Goal: Task Accomplishment & Management: Manage account settings

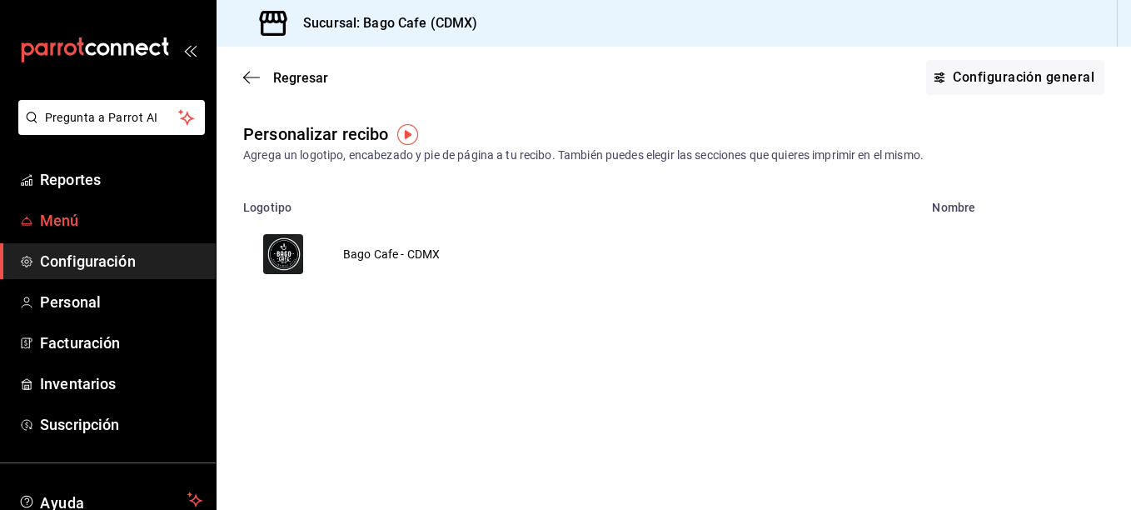
click at [85, 222] on span "Menú" at bounding box center [121, 220] width 162 height 22
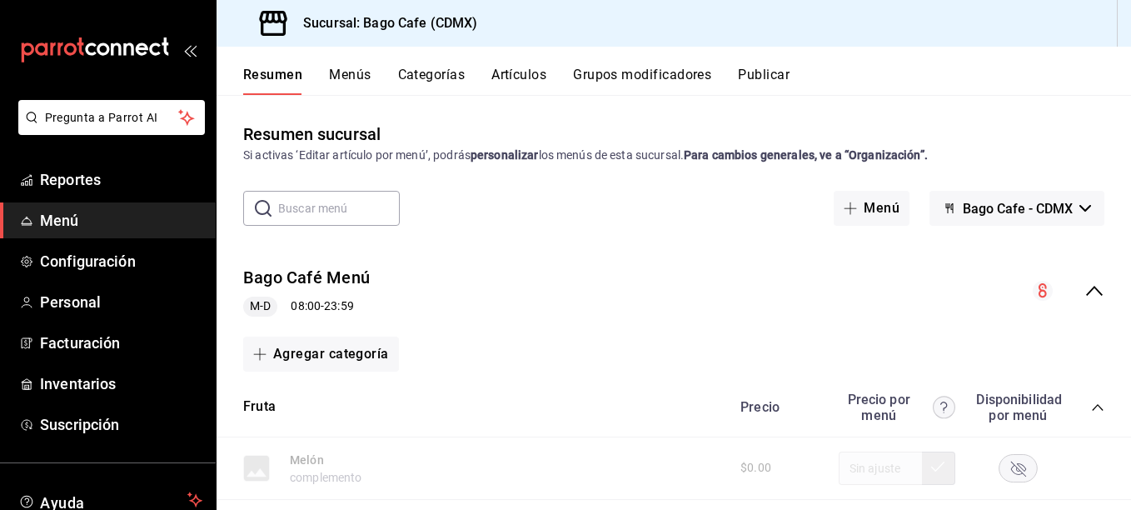
click at [1091, 411] on icon "collapse-category-row" at bounding box center [1097, 407] width 13 height 13
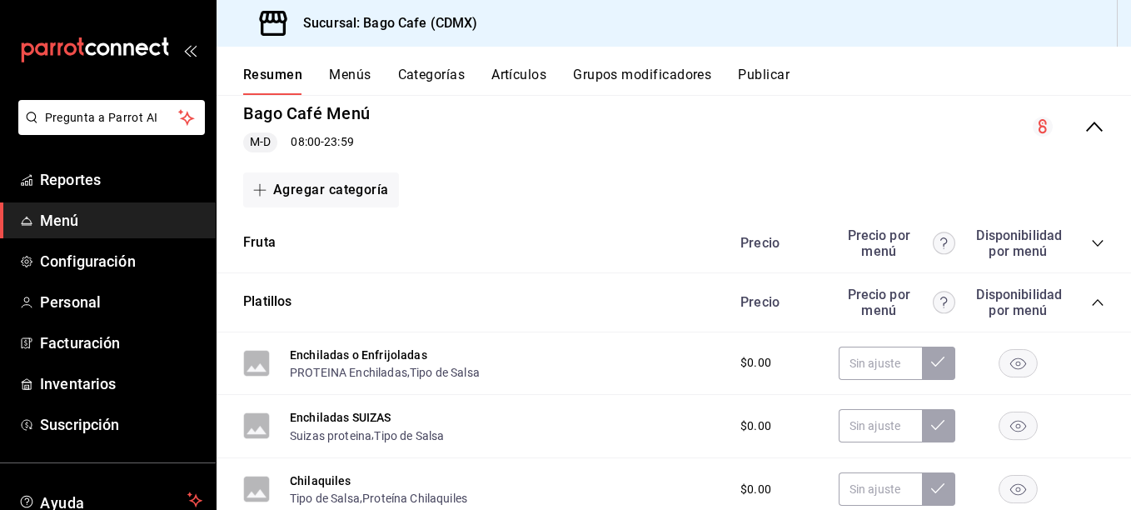
scroll to position [167, 0]
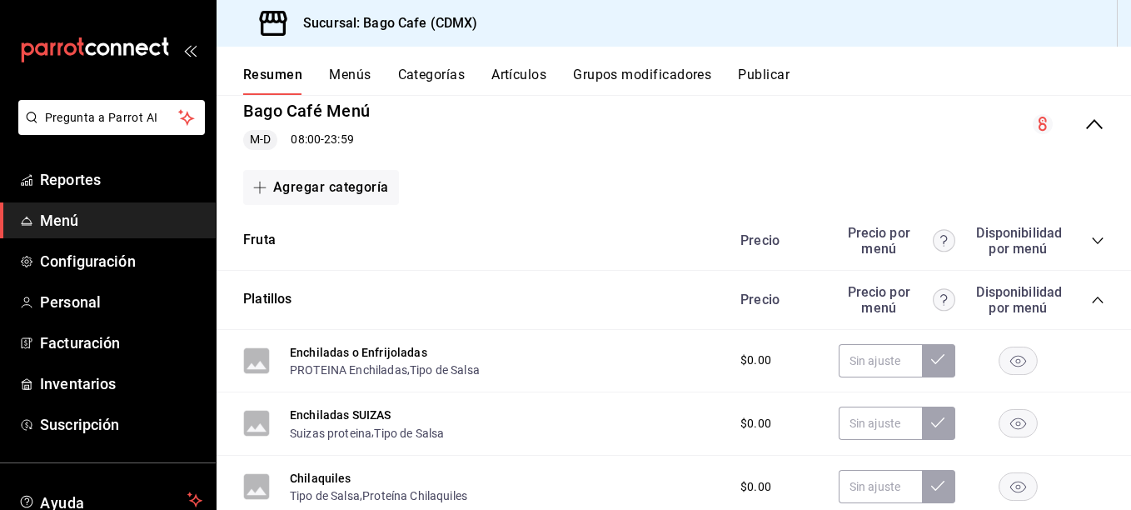
click at [1079, 302] on div "Precio Precio por menú Disponibilidad por menú" at bounding box center [914, 300] width 381 height 32
click at [1091, 297] on icon "collapse-category-row" at bounding box center [1097, 299] width 13 height 13
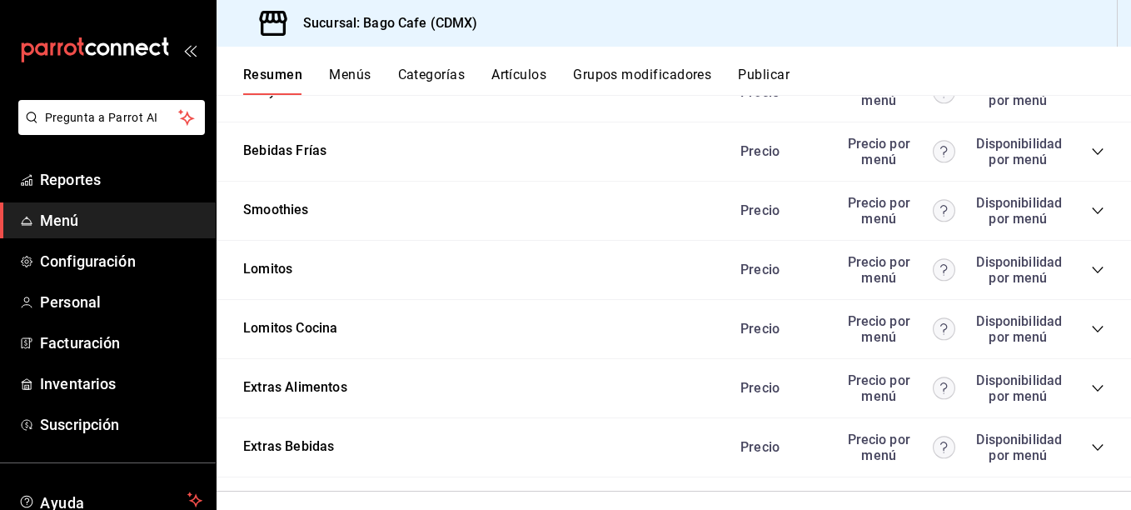
scroll to position [1040, 0]
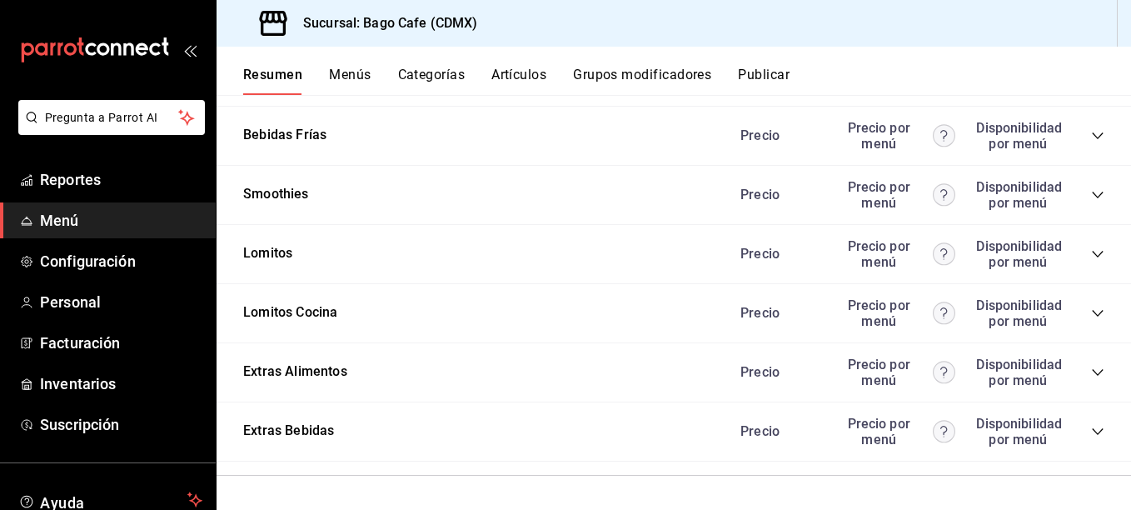
click at [1092, 373] on icon "collapse-category-row" at bounding box center [1097, 372] width 11 height 7
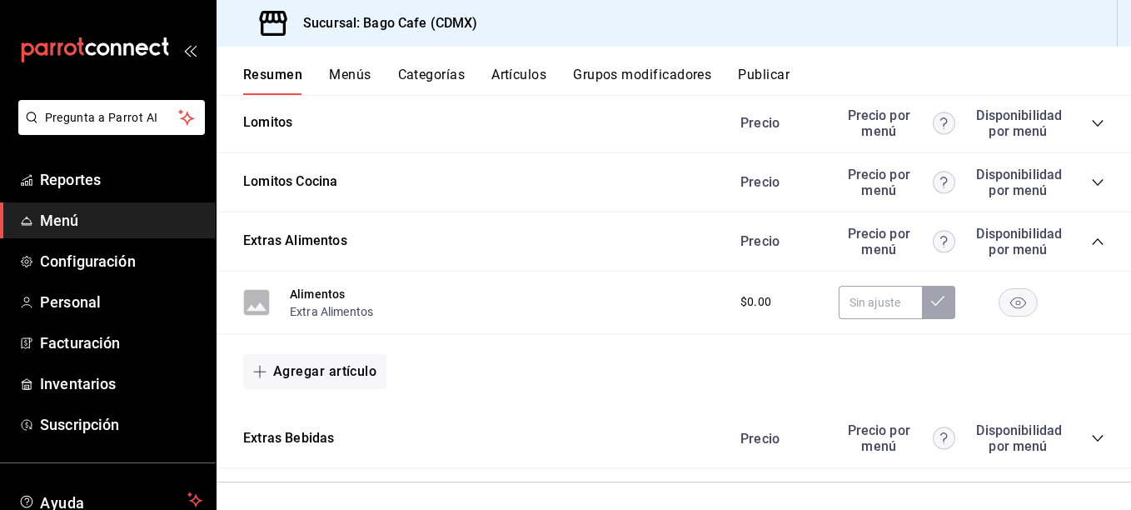
scroll to position [1178, 0]
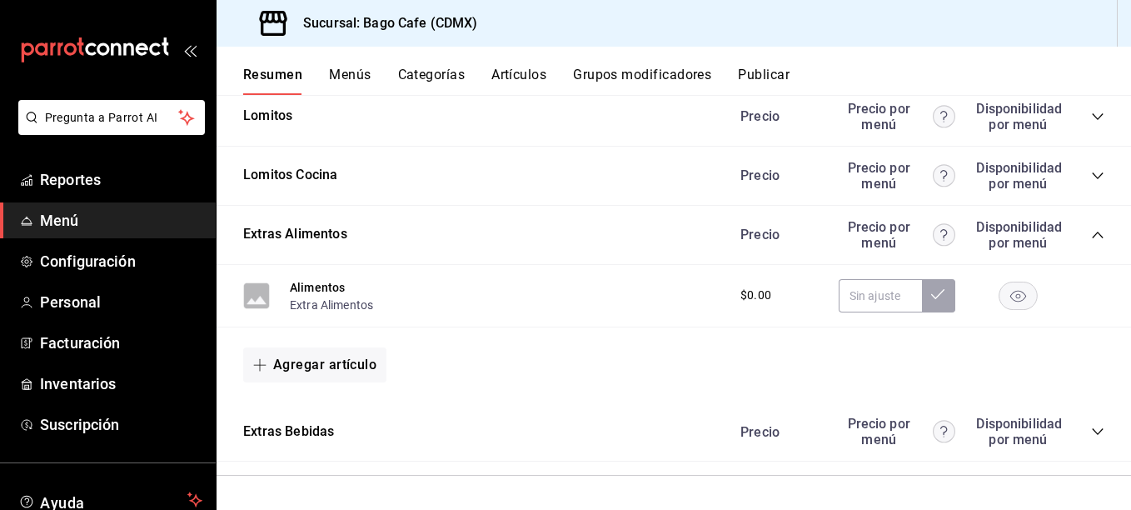
drag, startPoint x: 321, startPoint y: 300, endPoint x: 716, endPoint y: 388, distance: 405.3
click at [321, 300] on button "Extra Alimentos" at bounding box center [331, 305] width 83 height 17
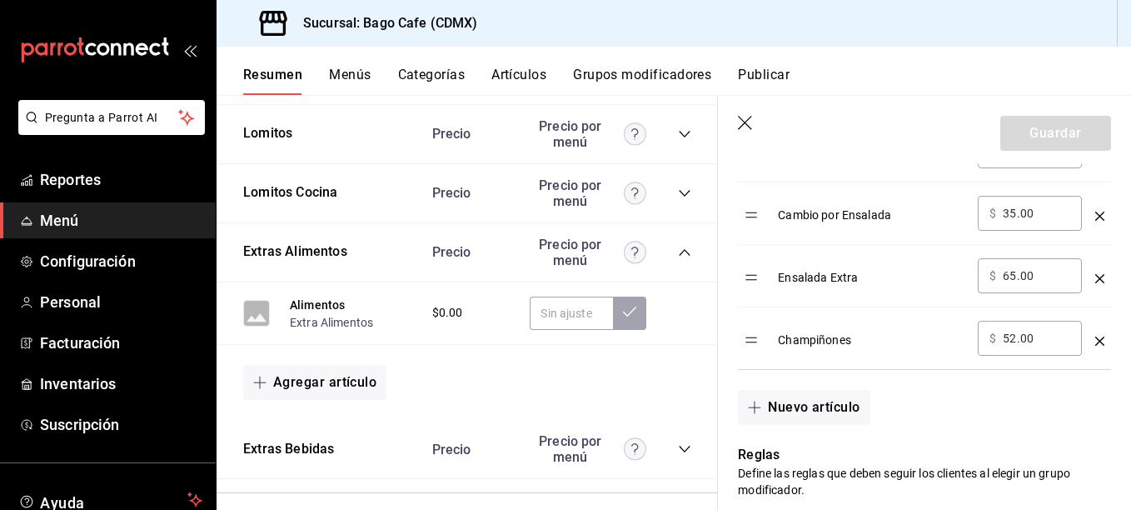
scroll to position [1916, 0]
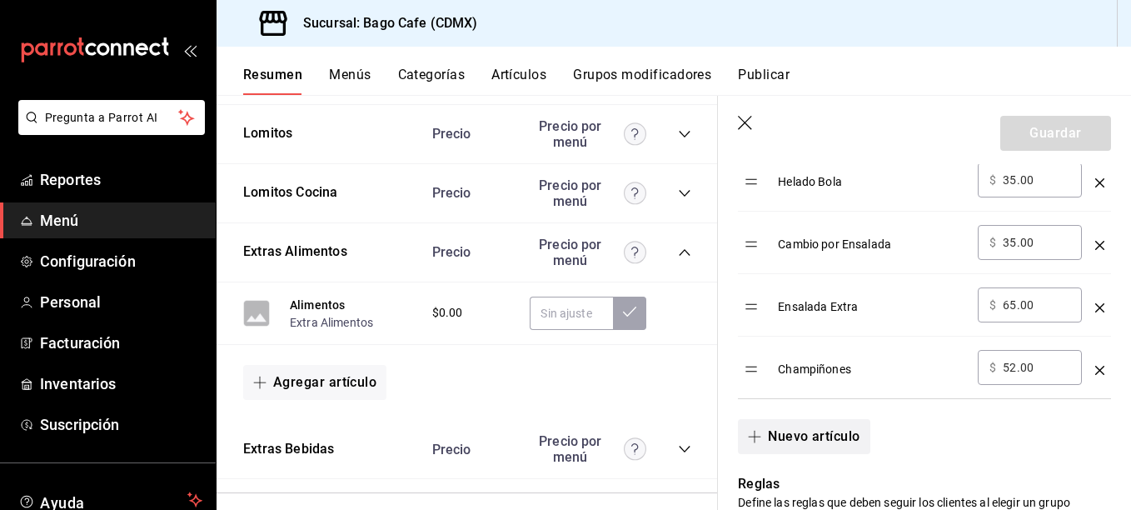
click at [800, 431] on button "Nuevo artículo" at bounding box center [804, 436] width 132 height 35
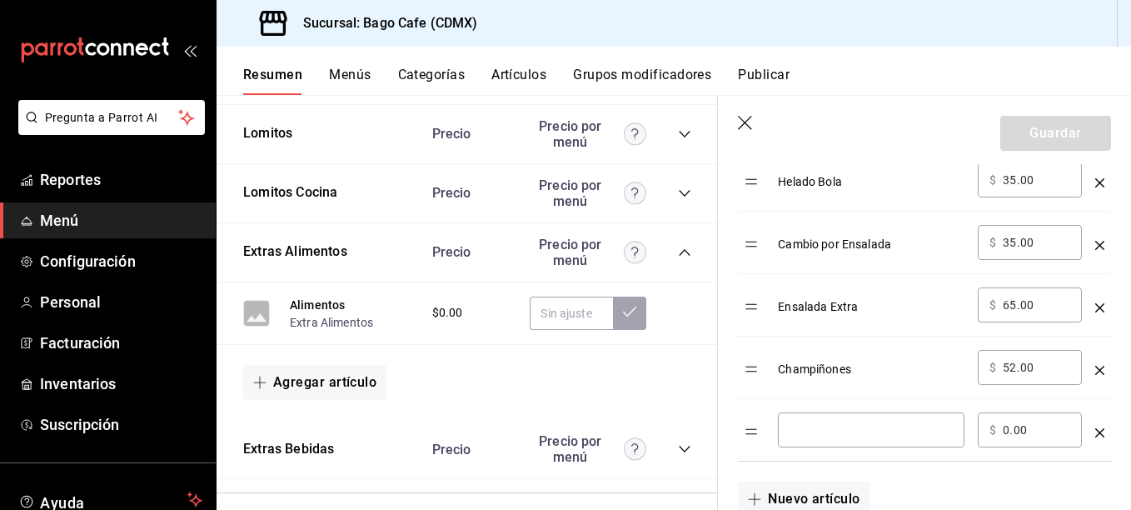
click at [840, 430] on input "optionsTable" at bounding box center [871, 429] width 163 height 17
type input "o"
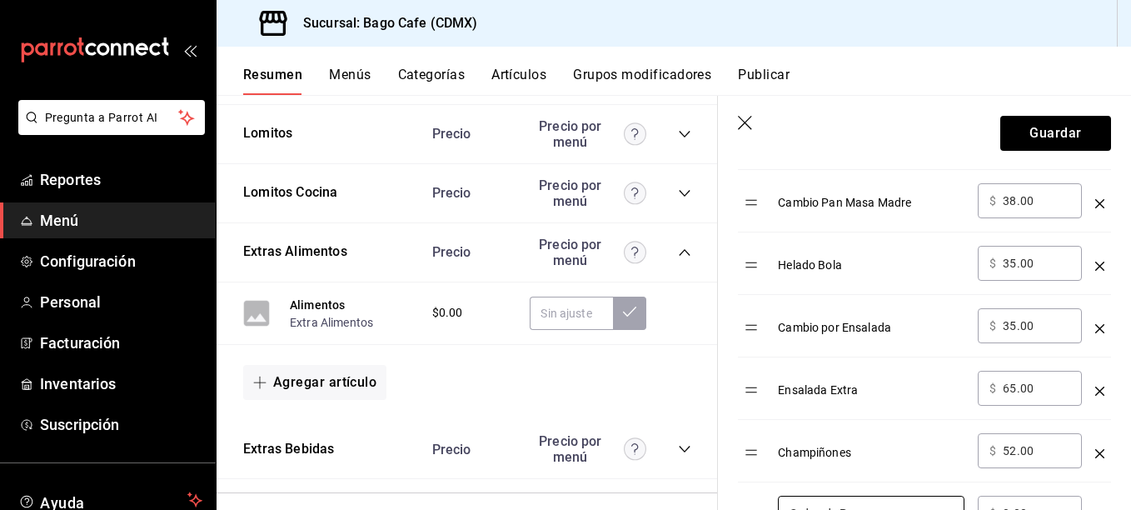
scroll to position [1999, 0]
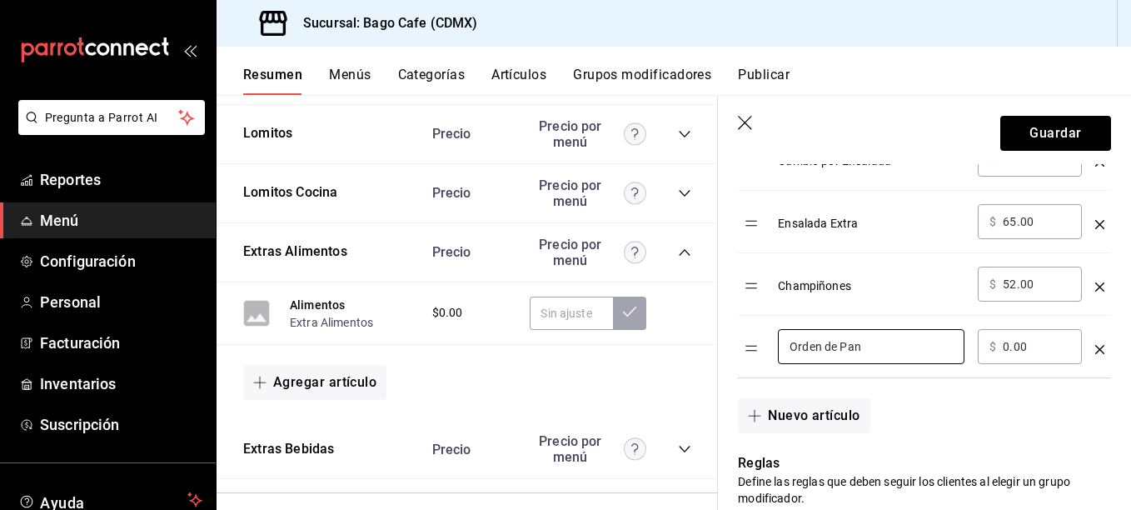
type input "Orden de Pan"
click at [1009, 345] on input "0.00" at bounding box center [1036, 346] width 67 height 17
type input "38.00"
click at [898, 351] on input "Orden de Pan" at bounding box center [871, 346] width 163 height 17
type input "Orden de Pan Masa Madre"
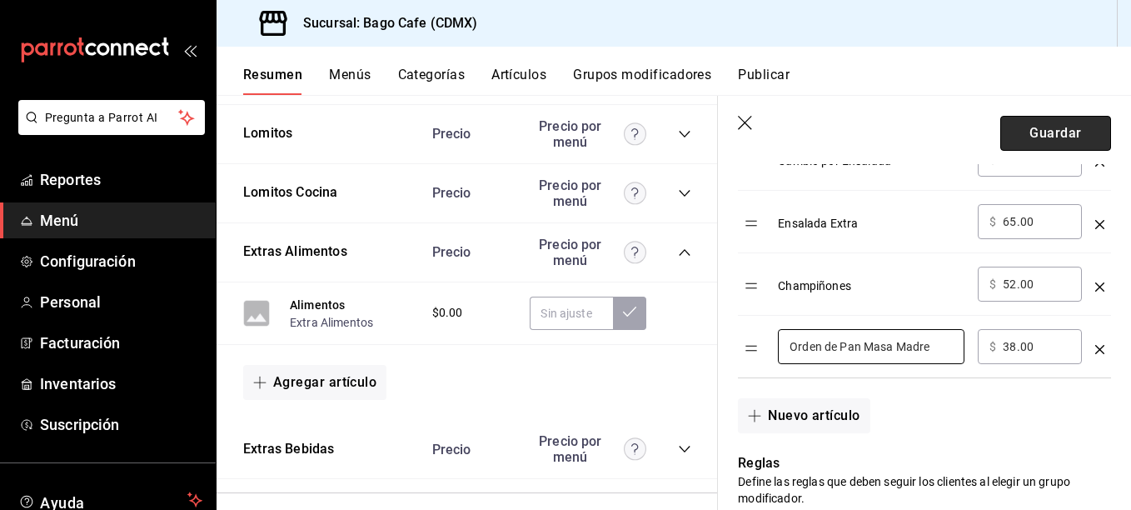
click at [1048, 137] on button "Guardar" at bounding box center [1055, 133] width 111 height 35
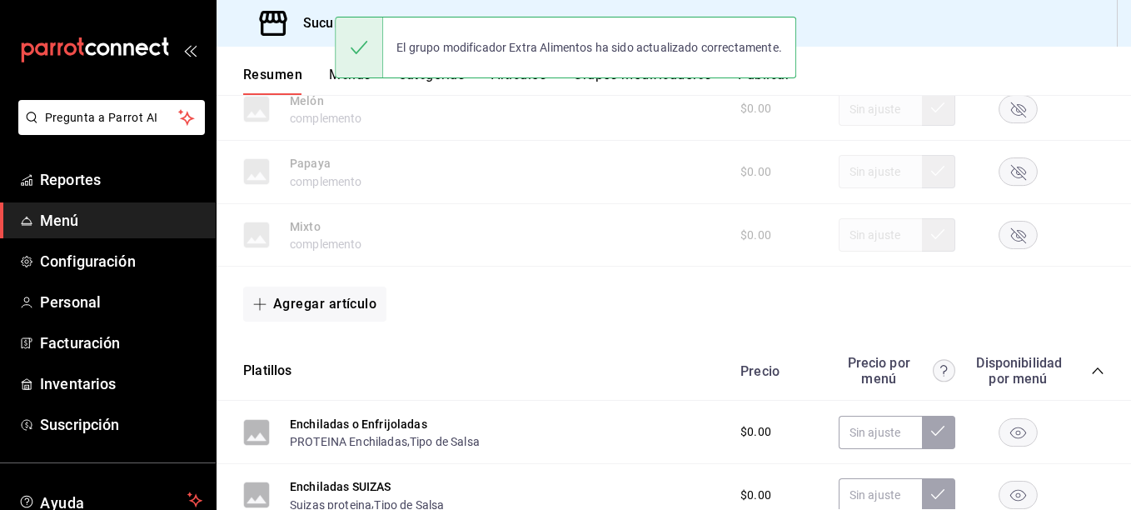
scroll to position [358, 0]
